Goal: Information Seeking & Learning: Learn about a topic

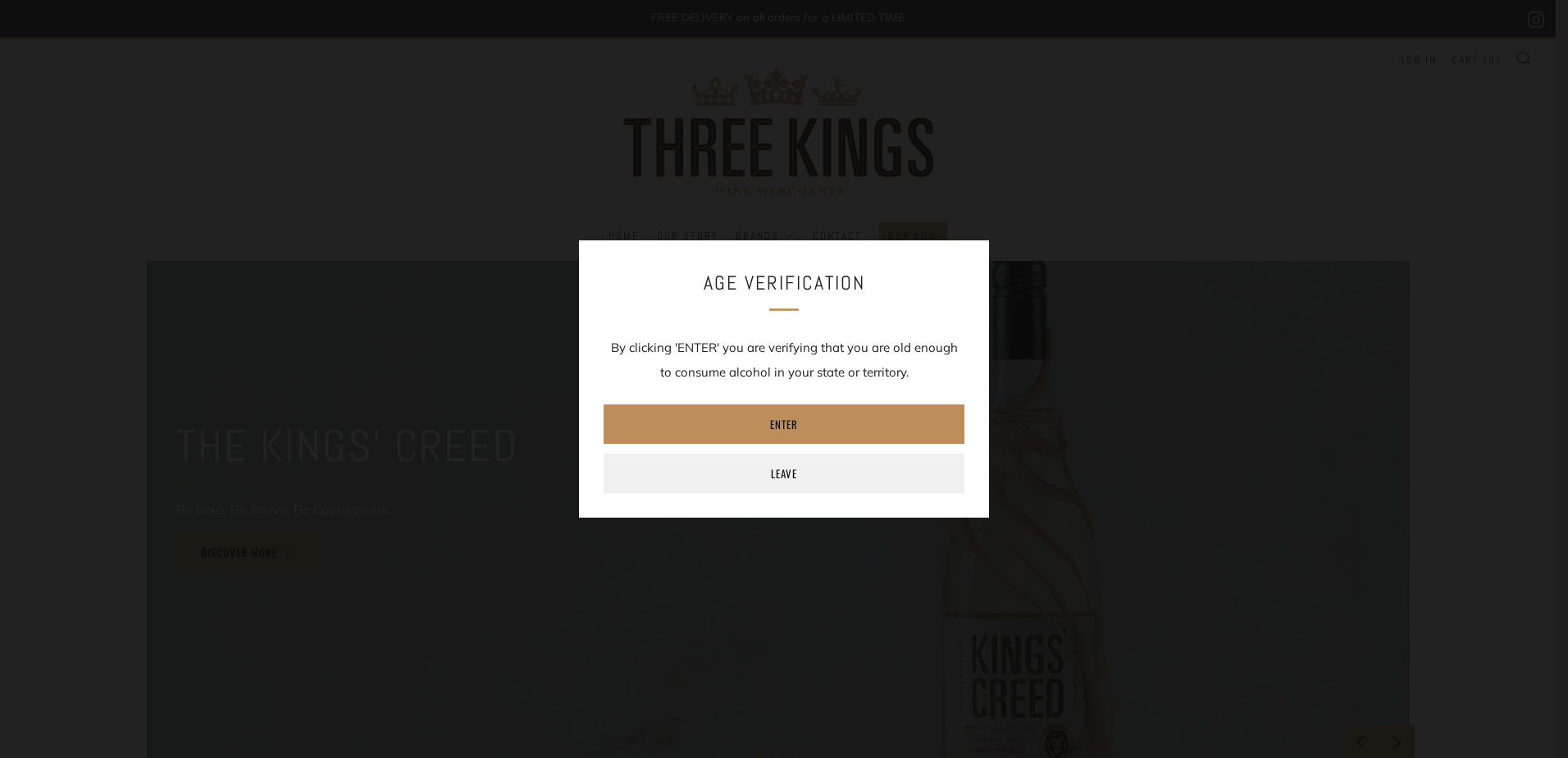
drag, startPoint x: 842, startPoint y: 416, endPoint x: 850, endPoint y: 414, distance: 8.2
click at [842, 416] on link "Enter" at bounding box center [784, 424] width 361 height 39
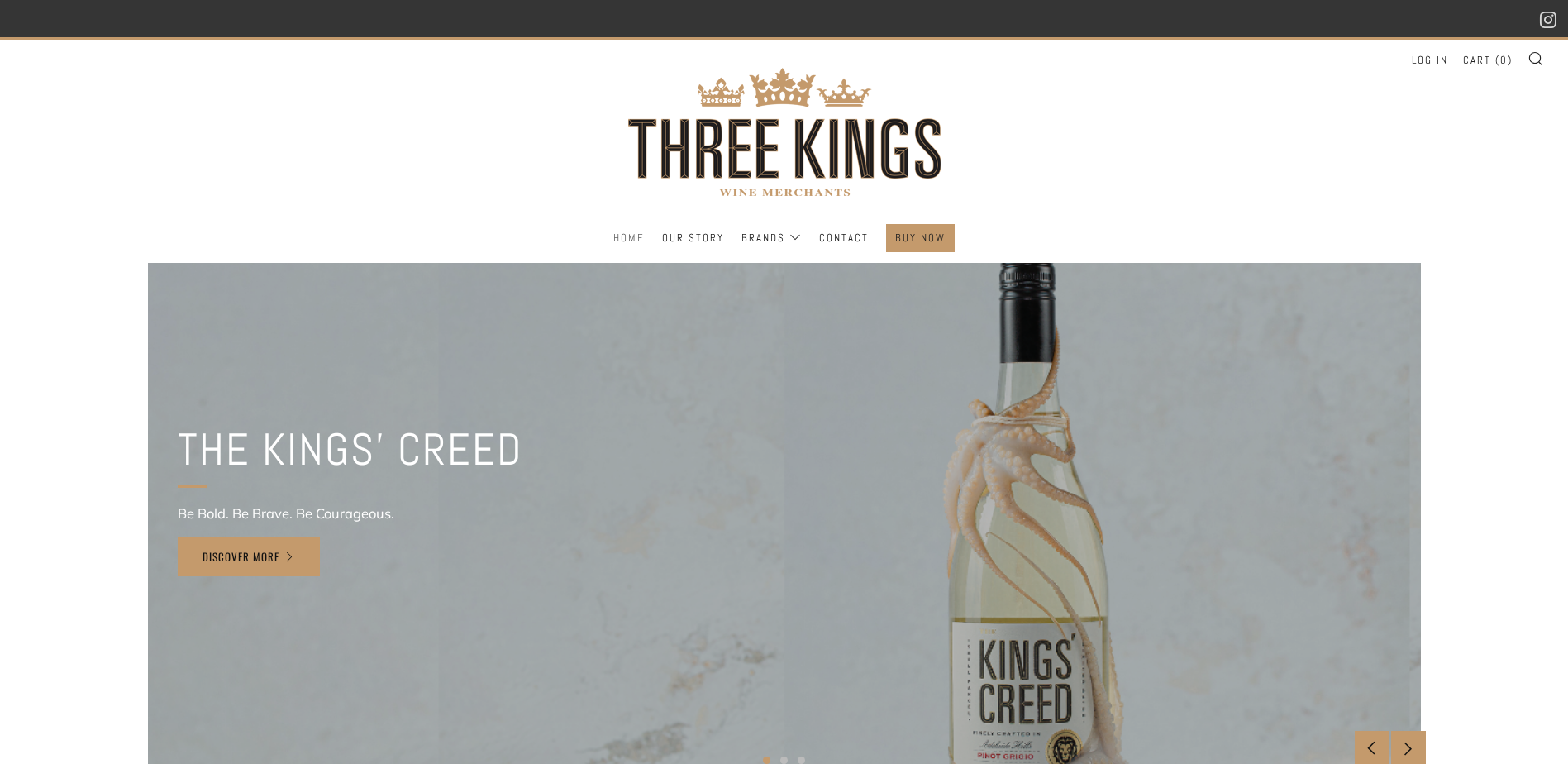
click at [635, 232] on link "Home" at bounding box center [629, 238] width 31 height 26
click at [703, 238] on link "Our Story" at bounding box center [693, 238] width 62 height 26
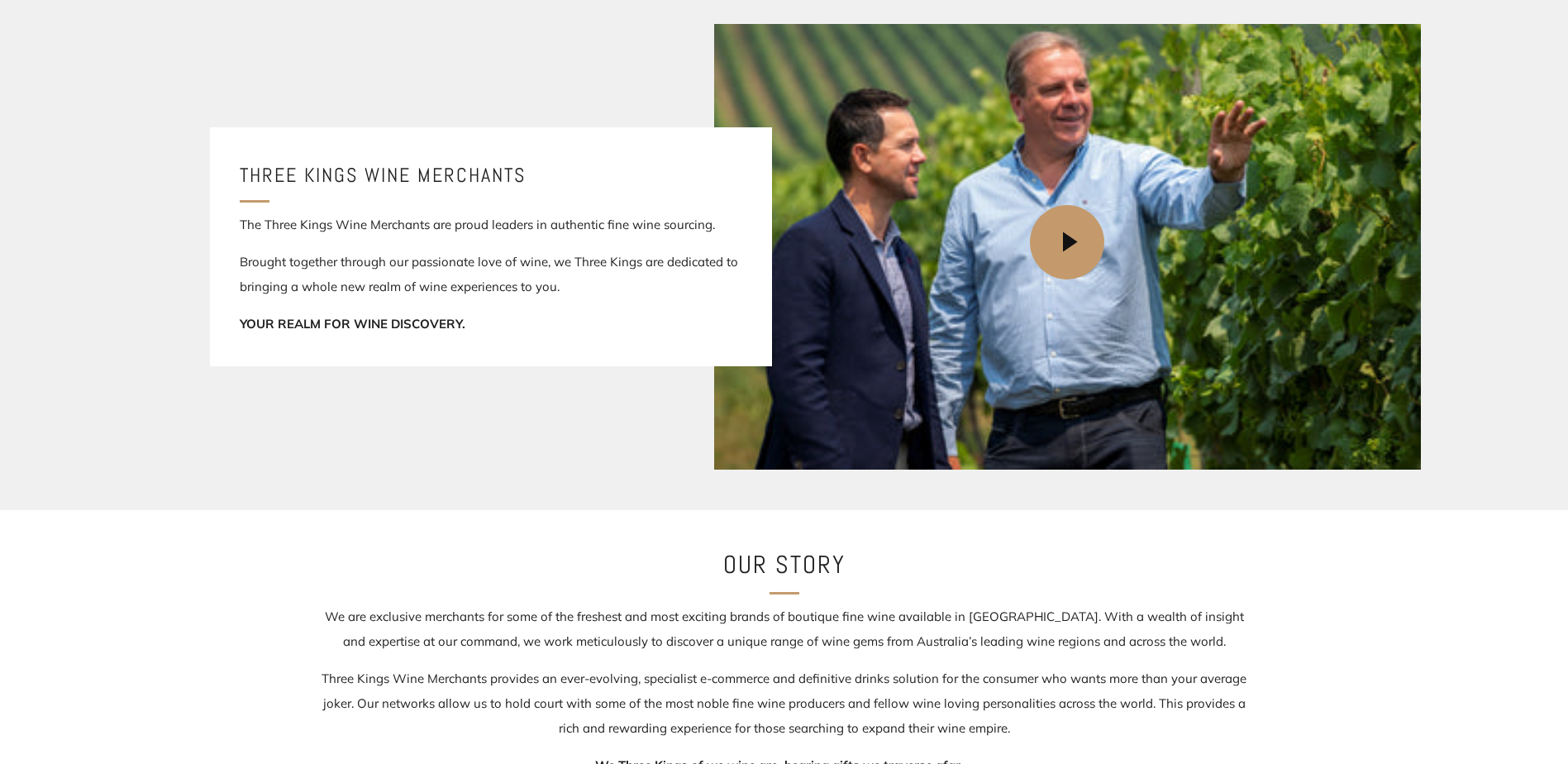
scroll to position [277, 0]
click at [1057, 246] on icon at bounding box center [1070, 243] width 79 height 79
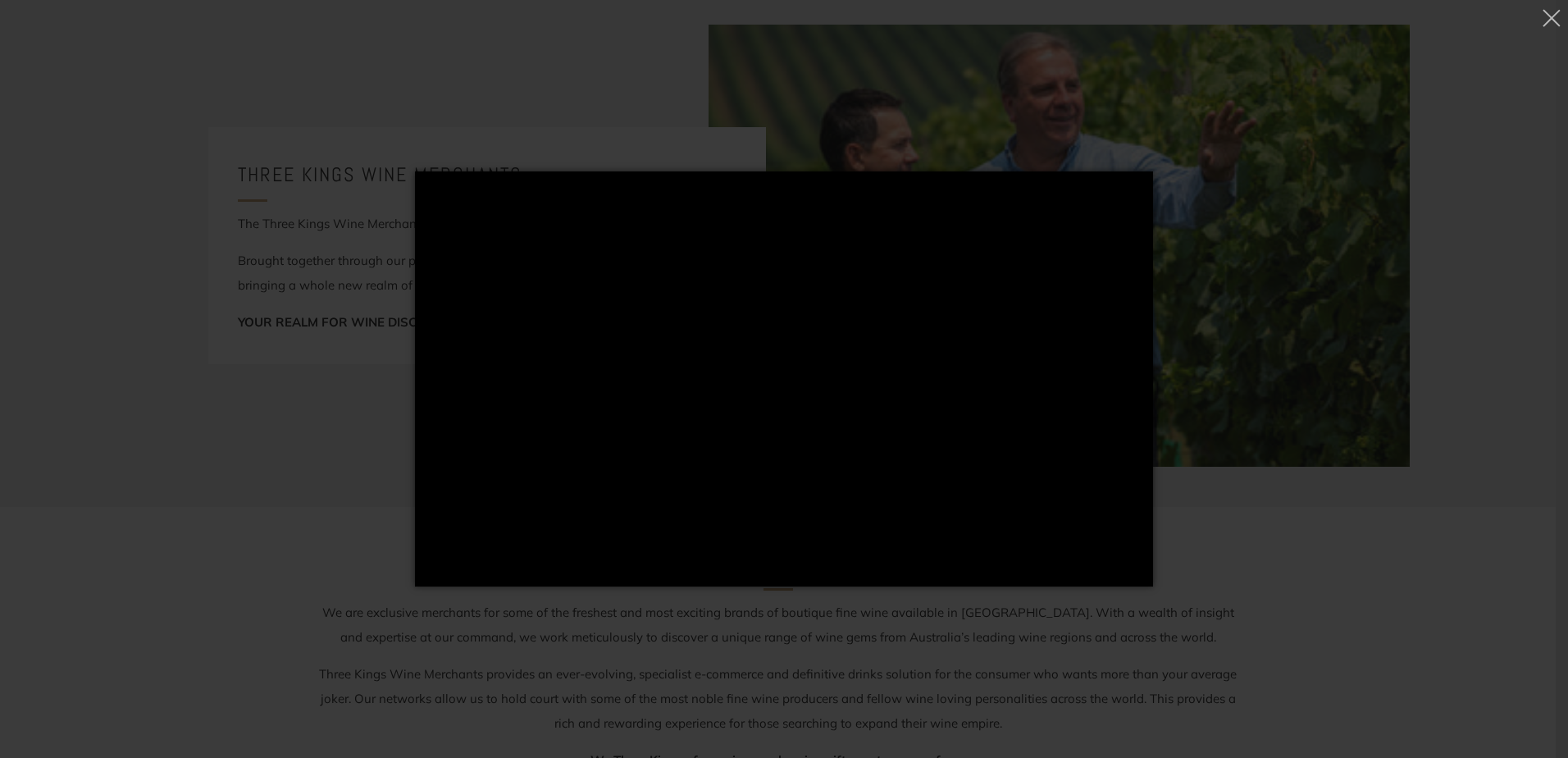
click at [1225, 362] on div "Loading..." at bounding box center [784, 379] width 1568 height 758
